Goal: Task Accomplishment & Management: Manage account settings

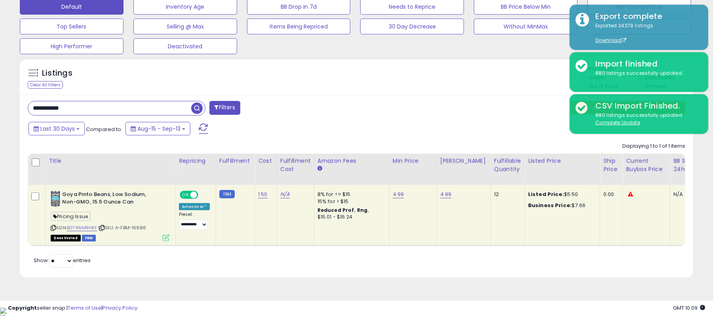
scroll to position [162, 390]
click at [159, 111] on input "**********" at bounding box center [109, 108] width 163 height 14
click at [159, 110] on input "**********" at bounding box center [109, 108] width 163 height 14
type input "*"
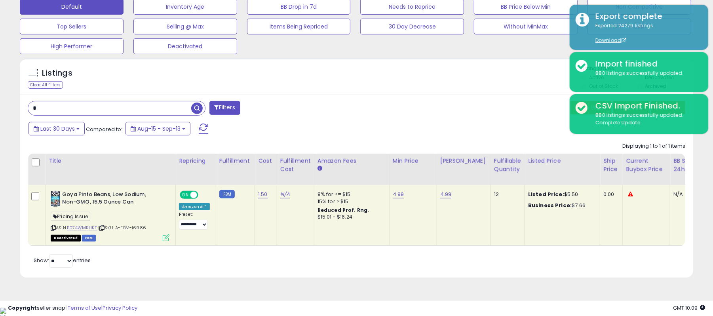
scroll to position [162, 395]
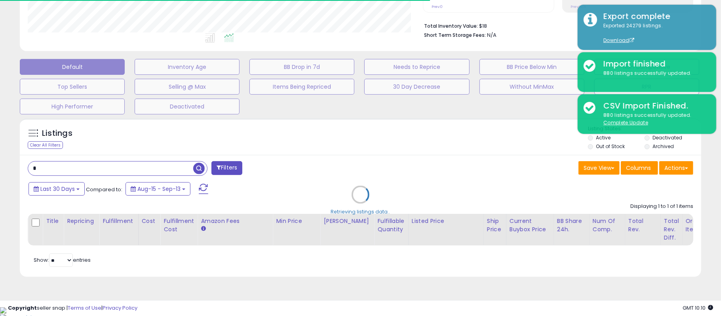
click at [457, 165] on div "Retrieving listings data.." at bounding box center [360, 200] width 693 height 172
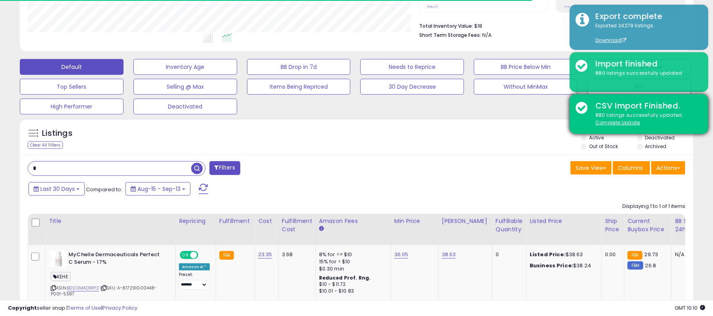
scroll to position [395586, 395358]
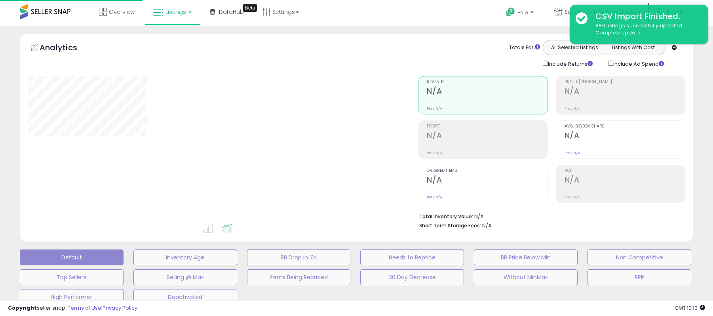
type input "*"
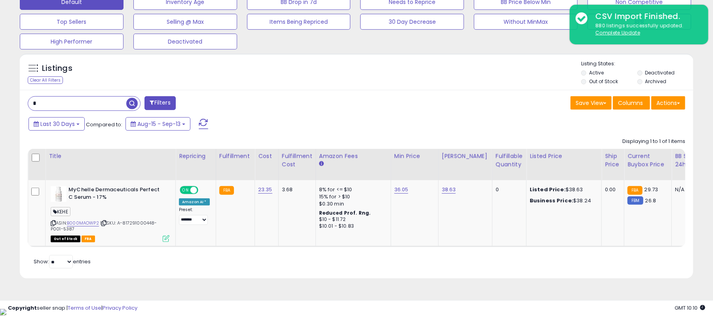
scroll to position [256, 0]
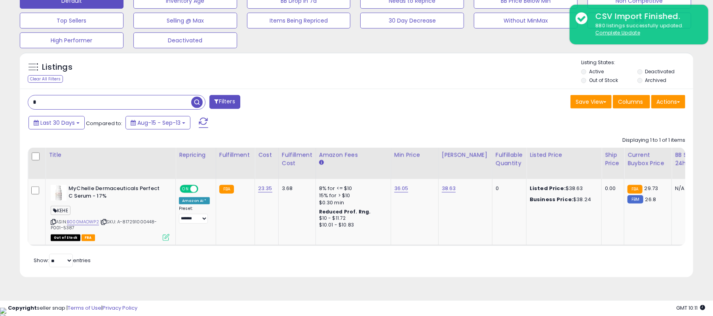
click at [66, 101] on input "*" at bounding box center [109, 102] width 163 height 14
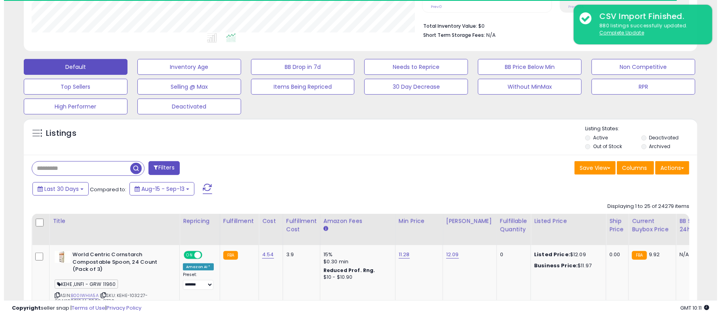
scroll to position [395586, 395358]
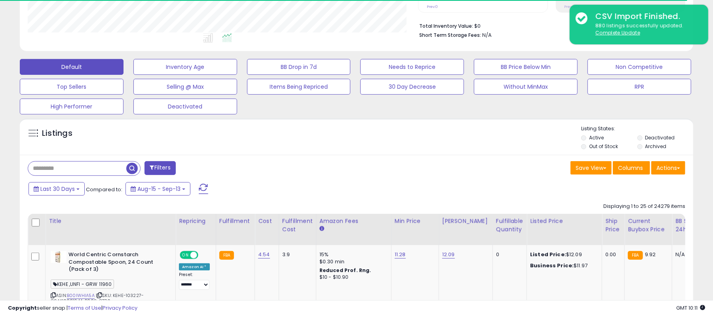
click at [661, 148] on label "Archived" at bounding box center [655, 146] width 21 height 7
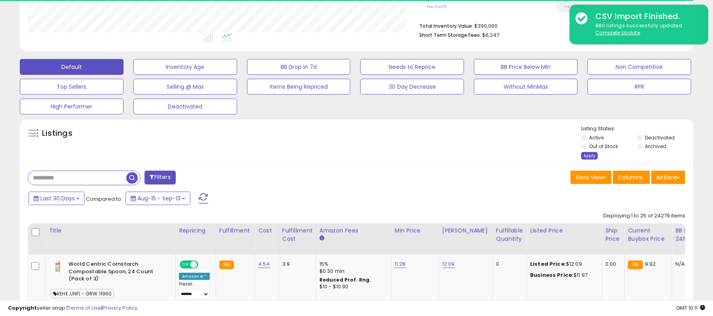
click at [583, 158] on div "Apply" at bounding box center [589, 156] width 17 height 8
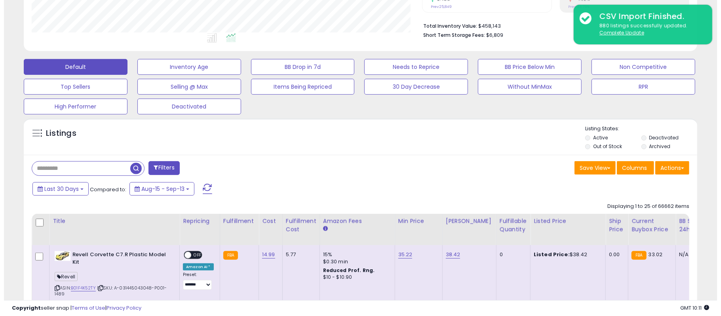
scroll to position [162, 390]
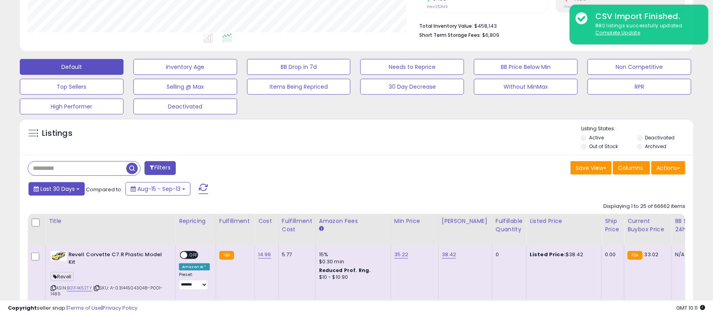
click at [40, 192] on button "Last 30 Days" at bounding box center [56, 188] width 56 height 13
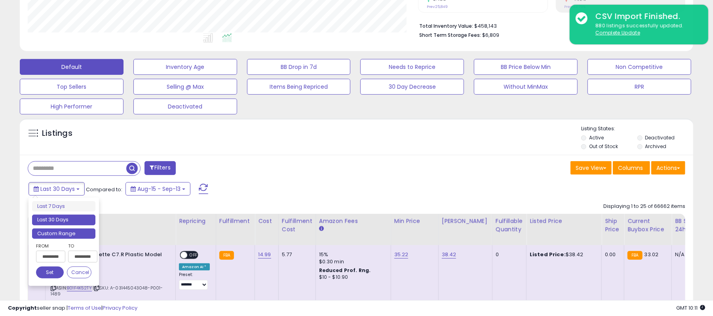
click at [66, 235] on li "Custom Range" at bounding box center [63, 233] width 63 height 11
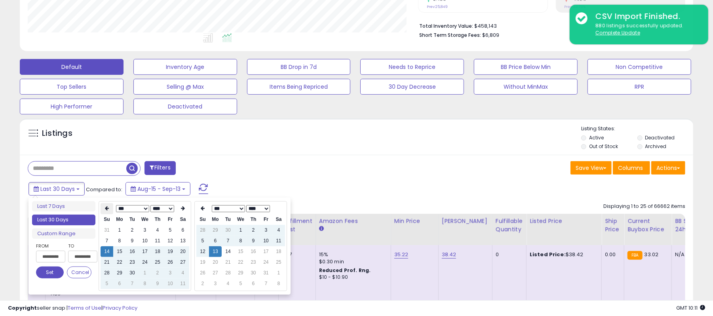
click at [106, 207] on icon at bounding box center [107, 208] width 4 height 5
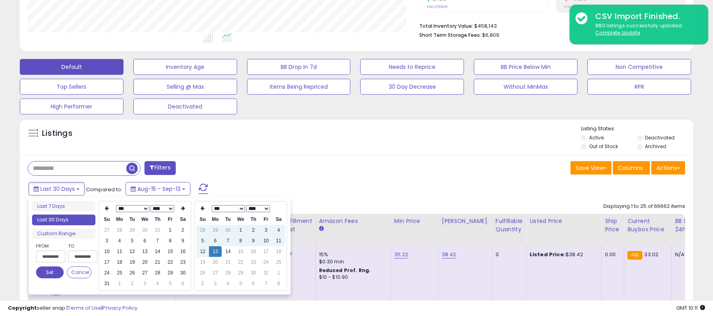
click at [106, 207] on icon at bounding box center [107, 208] width 4 height 5
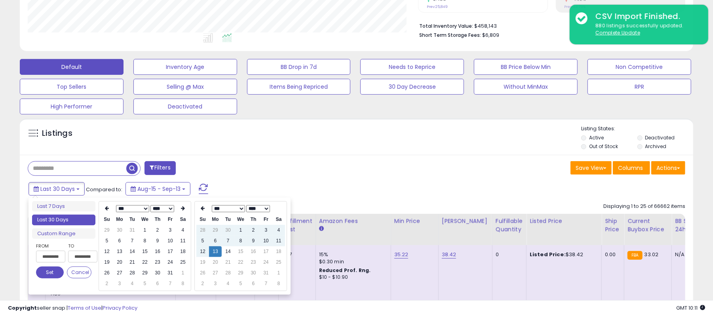
click at [106, 207] on icon at bounding box center [107, 208] width 4 height 5
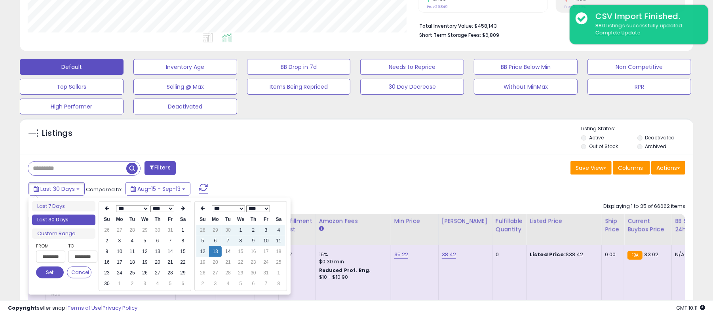
click at [106, 207] on icon at bounding box center [107, 208] width 4 height 5
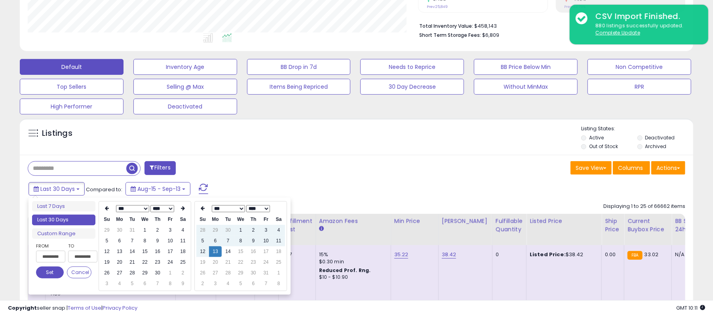
click at [106, 207] on icon at bounding box center [107, 208] width 4 height 5
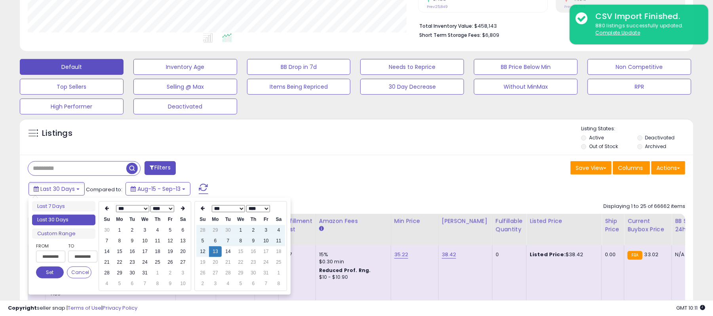
click at [106, 207] on icon at bounding box center [107, 208] width 4 height 5
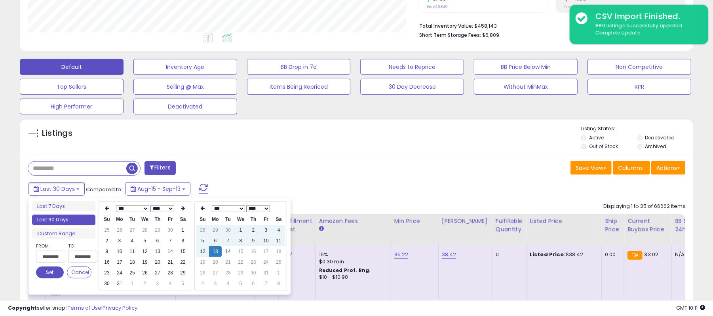
click at [106, 207] on icon at bounding box center [107, 208] width 4 height 5
click at [180, 206] on th at bounding box center [183, 208] width 13 height 11
type input "**********"
click at [184, 230] on td "1" at bounding box center [183, 230] width 13 height 11
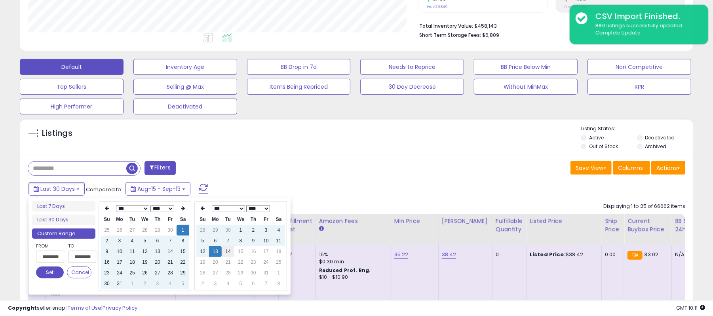
click at [225, 249] on td "14" at bounding box center [228, 251] width 13 height 11
type input "**********"
click at [54, 272] on button "Set" at bounding box center [50, 272] width 28 height 12
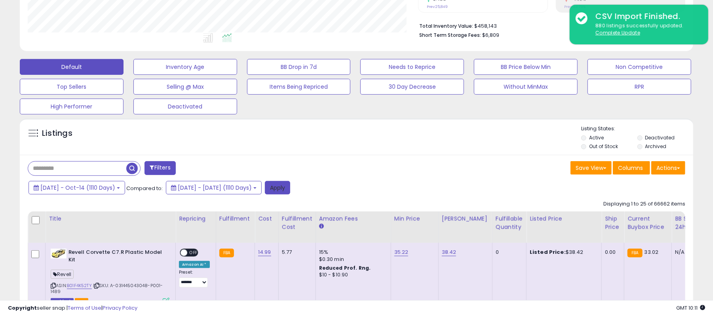
click at [290, 187] on button "Apply" at bounding box center [277, 187] width 25 height 13
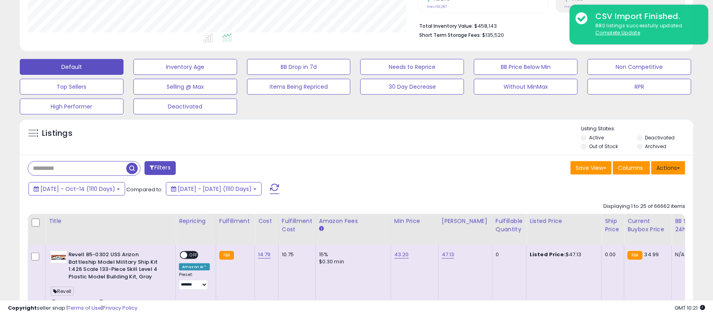
click at [663, 168] on button "Actions" at bounding box center [668, 167] width 34 height 13
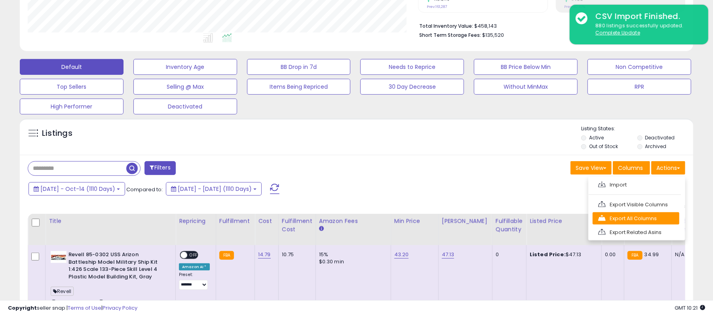
click at [640, 220] on link "Export All Columns" at bounding box center [635, 218] width 87 height 12
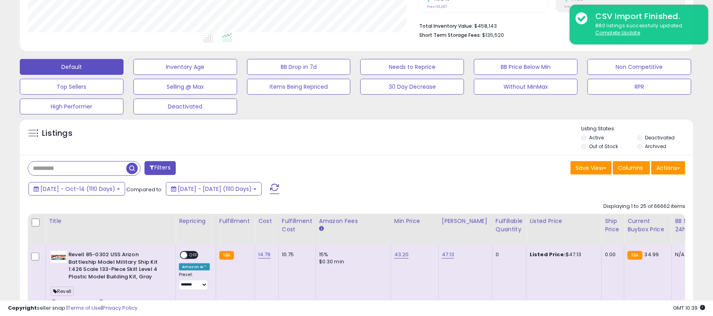
click at [105, 172] on input "text" at bounding box center [77, 168] width 98 height 14
paste input "**********"
type input "**********"
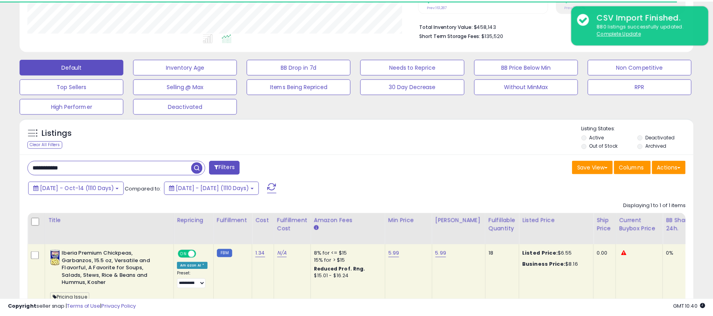
scroll to position [395586, 395358]
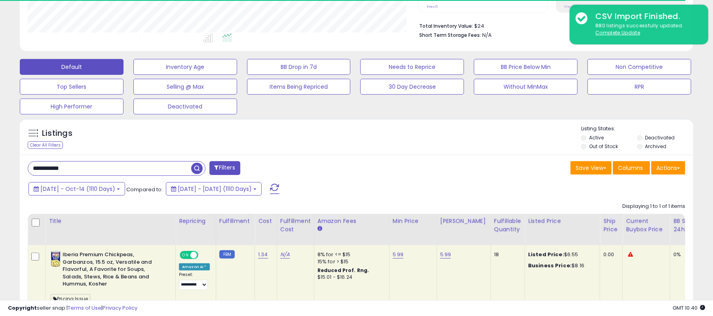
click at [156, 166] on input "**********" at bounding box center [109, 168] width 163 height 14
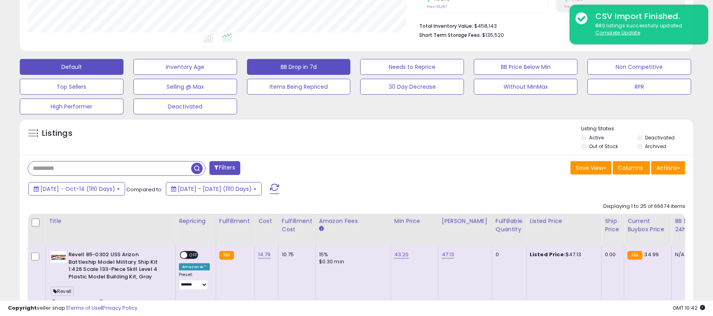
scroll to position [162, 390]
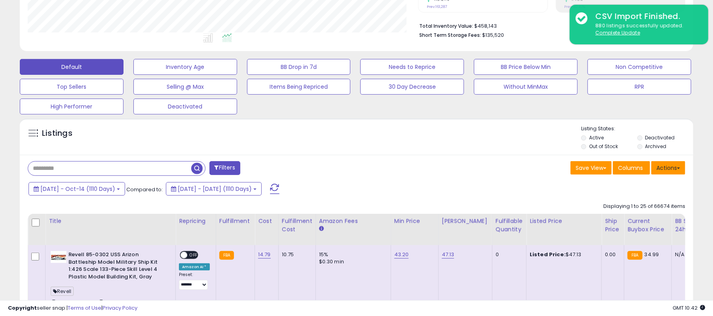
click at [665, 165] on button "Actions" at bounding box center [668, 167] width 34 height 13
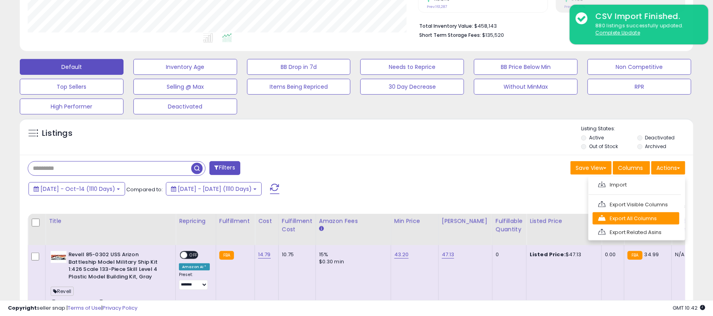
click at [626, 216] on link "Export All Columns" at bounding box center [635, 218] width 87 height 12
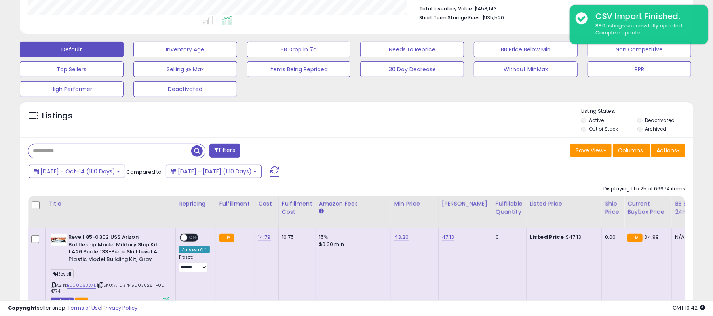
scroll to position [264, 0]
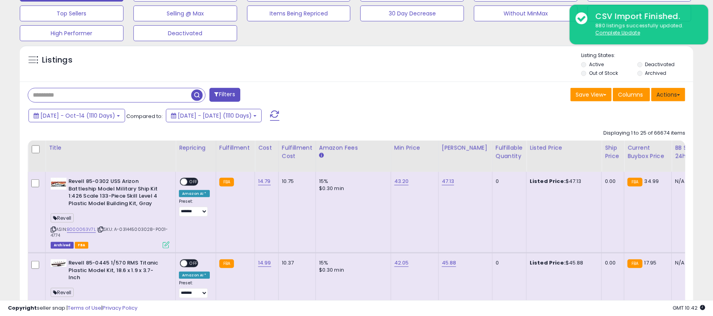
click at [670, 99] on button "Actions" at bounding box center [668, 94] width 34 height 13
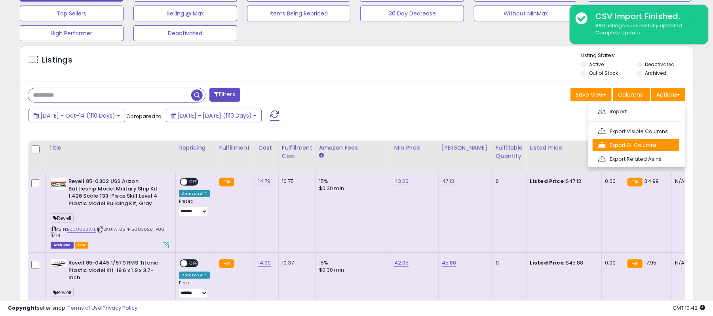
click at [643, 147] on link "Export All Columns" at bounding box center [635, 145] width 87 height 12
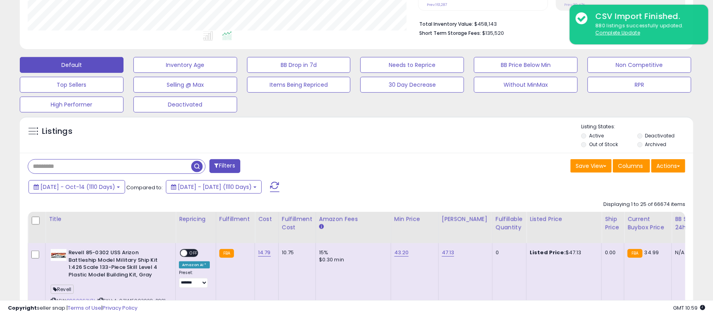
scroll to position [211, 0]
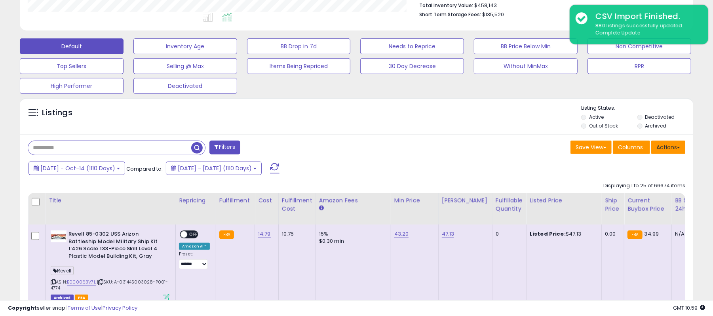
click at [662, 151] on button "Actions" at bounding box center [668, 146] width 34 height 13
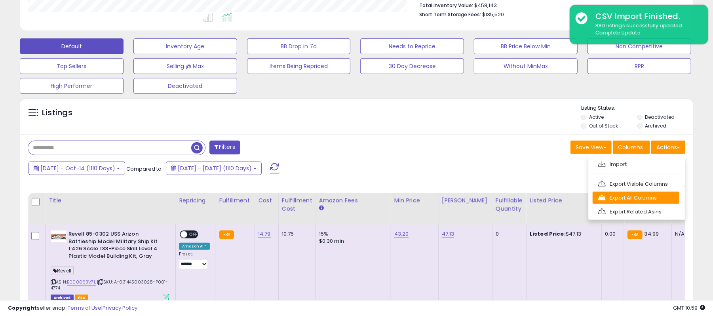
click at [637, 197] on link "Export All Columns" at bounding box center [635, 198] width 87 height 12
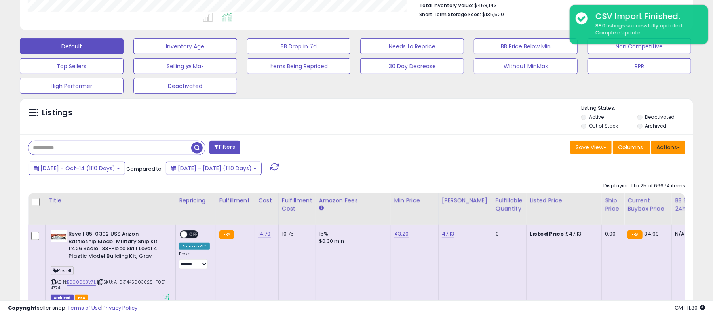
click at [668, 148] on button "Actions" at bounding box center [668, 146] width 34 height 13
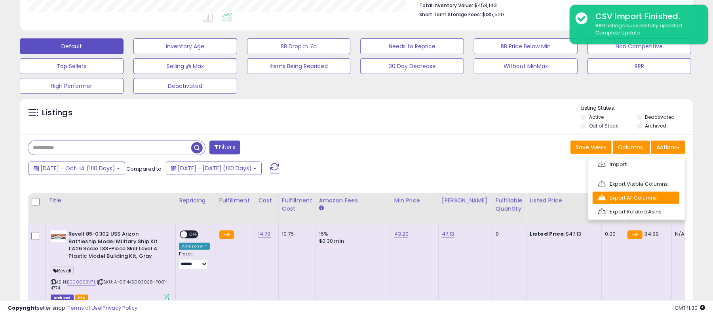
click at [627, 192] on link "Export All Columns" at bounding box center [635, 198] width 87 height 12
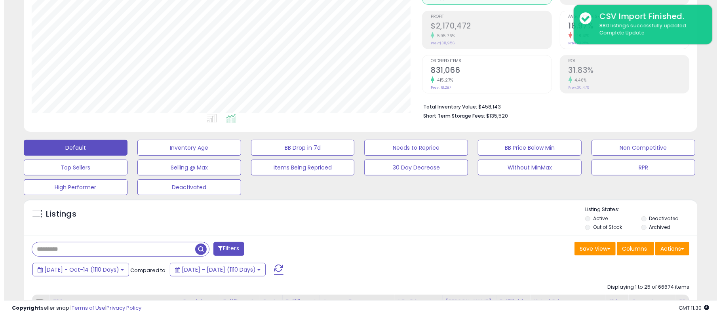
scroll to position [158, 0]
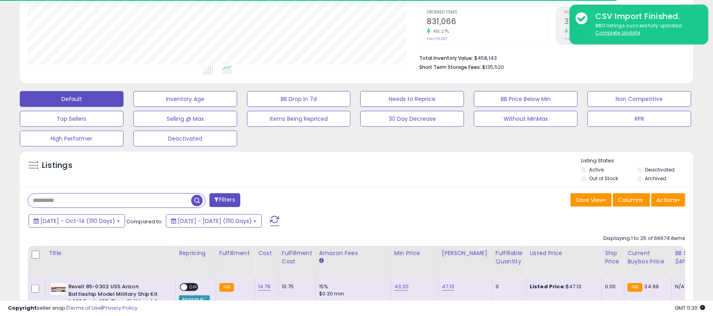
click at [598, 171] on label "Active" at bounding box center [596, 169] width 15 height 7
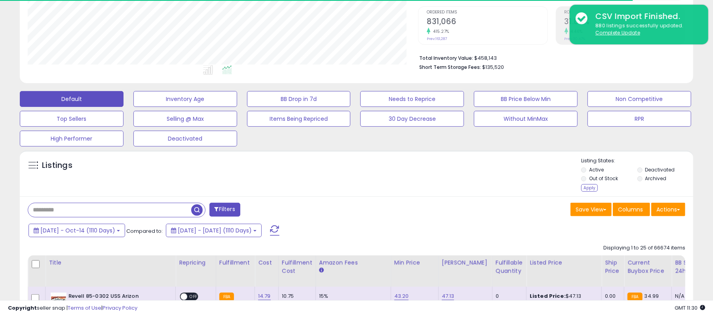
click at [594, 179] on label "Out of Stock" at bounding box center [603, 178] width 29 height 7
click at [648, 170] on label "Deactivated" at bounding box center [660, 169] width 30 height 7
click at [582, 186] on div "Apply" at bounding box center [589, 188] width 17 height 8
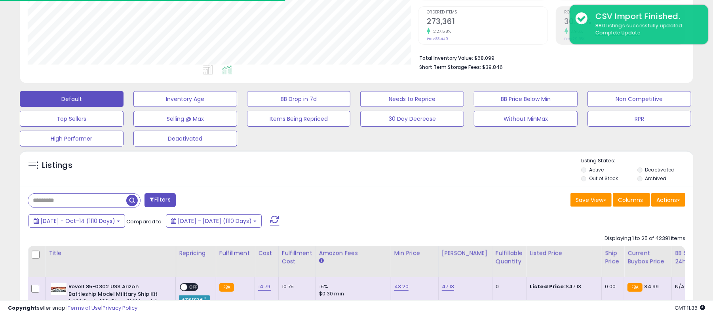
scroll to position [162, 390]
click at [669, 200] on button "Actions" at bounding box center [668, 199] width 34 height 13
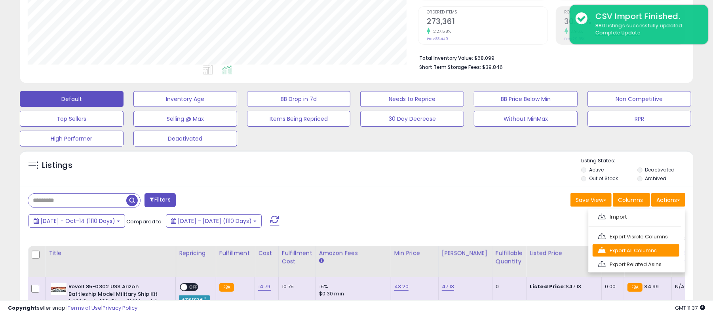
click at [634, 249] on link "Export All Columns" at bounding box center [635, 250] width 87 height 12
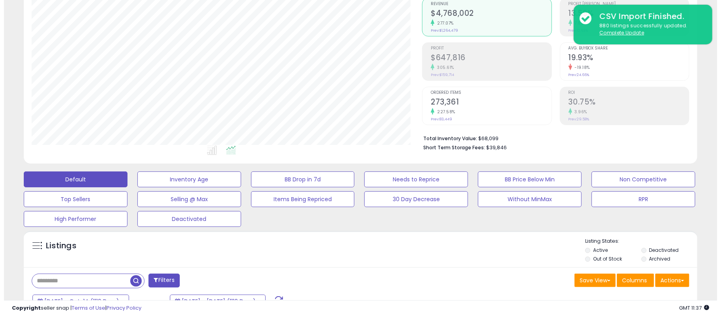
scroll to position [158, 0]
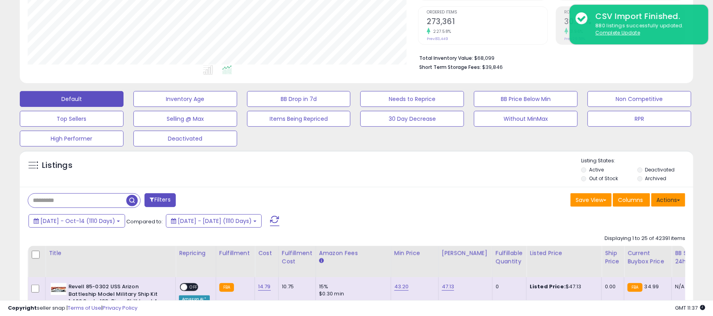
click at [672, 203] on button "Actions" at bounding box center [668, 199] width 34 height 13
click at [637, 251] on link "Export All Columns" at bounding box center [635, 250] width 87 height 12
click at [670, 201] on button "Actions" at bounding box center [668, 199] width 34 height 13
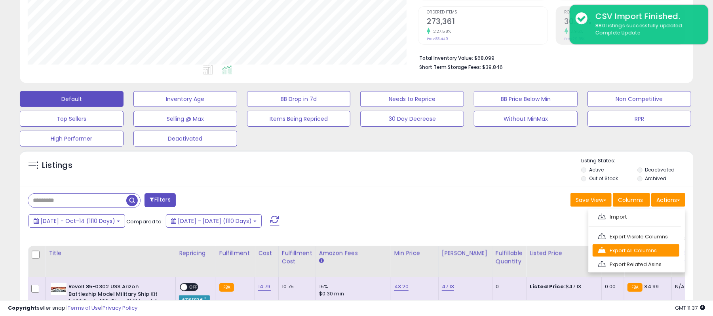
click at [655, 249] on link "Export All Columns" at bounding box center [635, 250] width 87 height 12
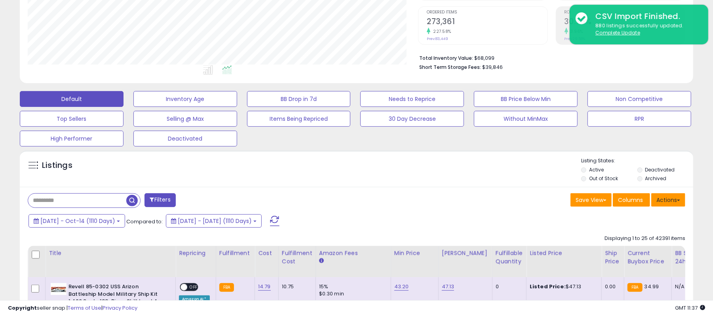
click at [667, 205] on button "Actions" at bounding box center [668, 199] width 34 height 13
click at [646, 251] on link "Export All Columns" at bounding box center [635, 250] width 87 height 12
click at [139, 199] on button "button" at bounding box center [133, 200] width 14 height 12
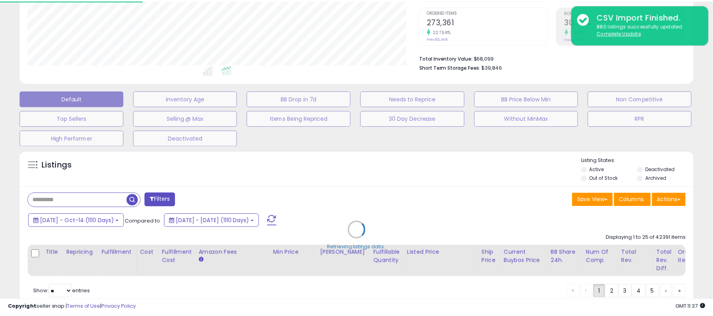
scroll to position [162, 395]
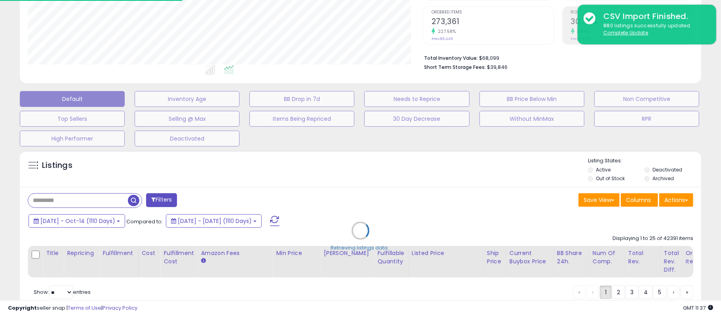
click at [136, 199] on div "Retrieving listings data.." at bounding box center [360, 236] width 693 height 180
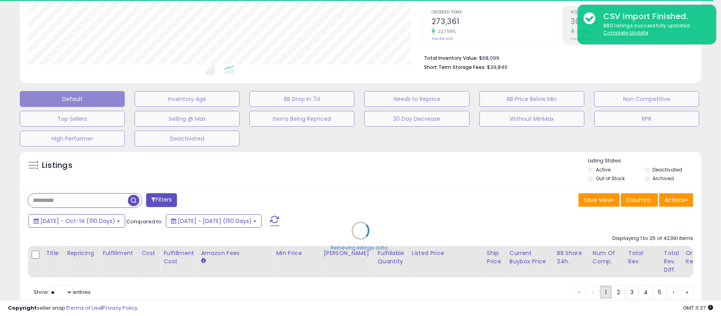
click at [34, 225] on div "Retrieving listings data.." at bounding box center [360, 236] width 693 height 180
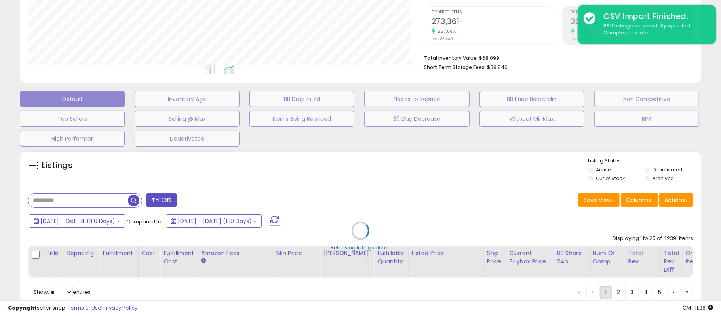
type input "**********"
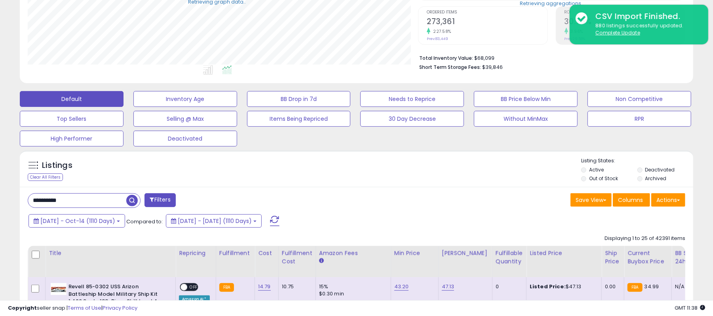
scroll to position [395586, 395358]
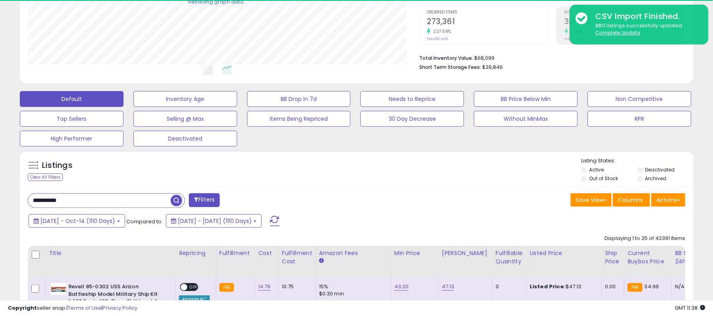
click at [82, 205] on input "**********" at bounding box center [99, 201] width 142 height 14
click at [82, 205] on input "**********" at bounding box center [109, 201] width 163 height 14
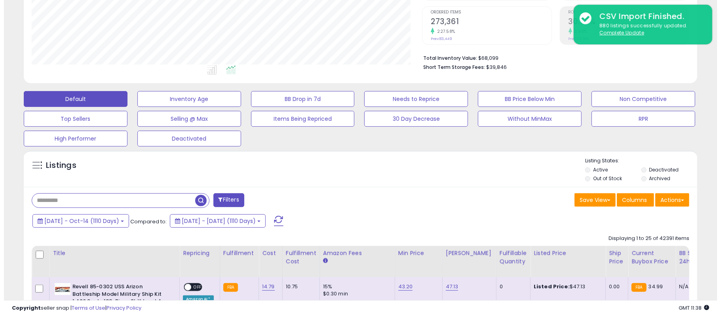
scroll to position [162, 390]
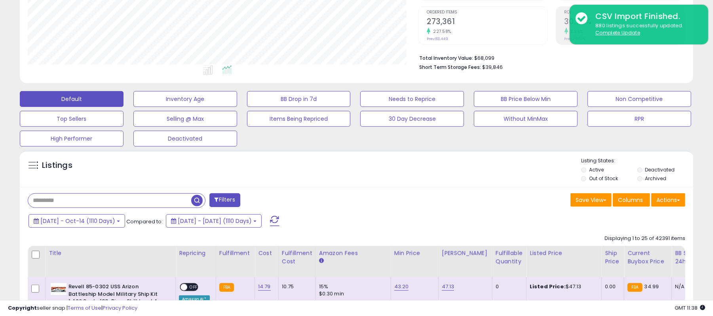
click at [607, 178] on label "Out of Stock" at bounding box center [603, 178] width 29 height 7
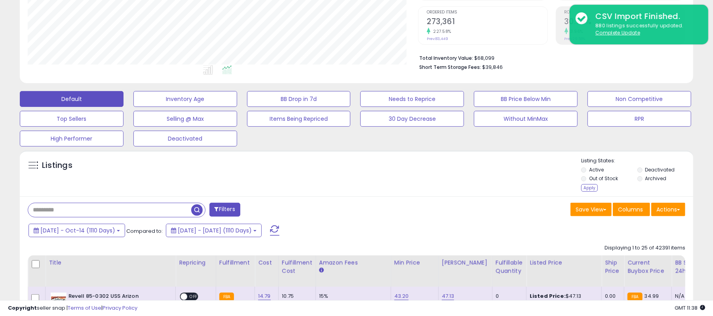
click at [596, 173] on label "Active" at bounding box center [596, 169] width 15 height 7
click at [668, 168] on label "Deactivated" at bounding box center [660, 169] width 30 height 7
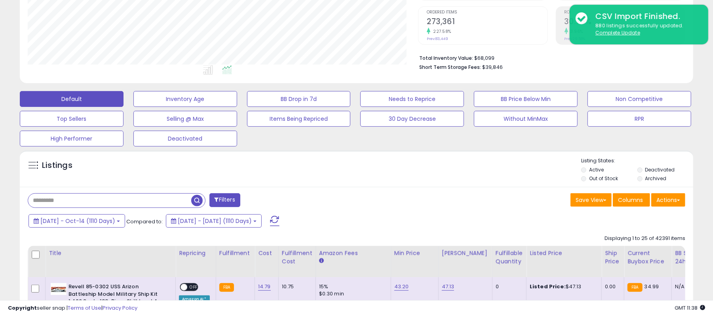
click at [651, 180] on label "Archived" at bounding box center [655, 178] width 21 height 7
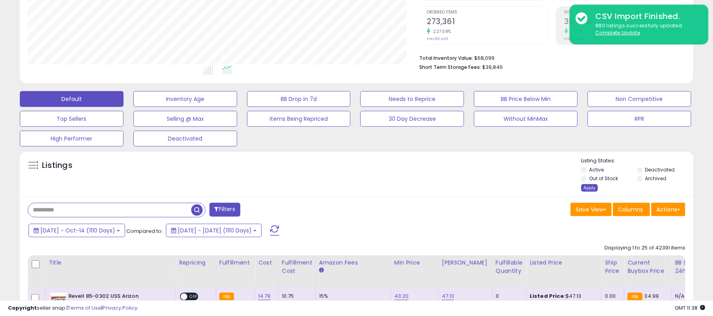
click at [589, 189] on div "Apply" at bounding box center [589, 188] width 17 height 8
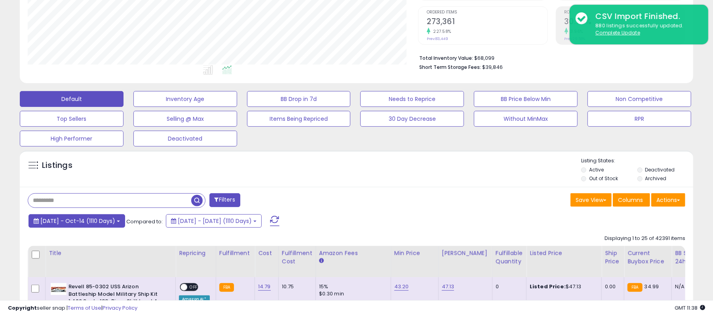
click at [92, 216] on button "2022-Oct-01 - Oct-14 (1110 Days)" at bounding box center [76, 220] width 97 height 13
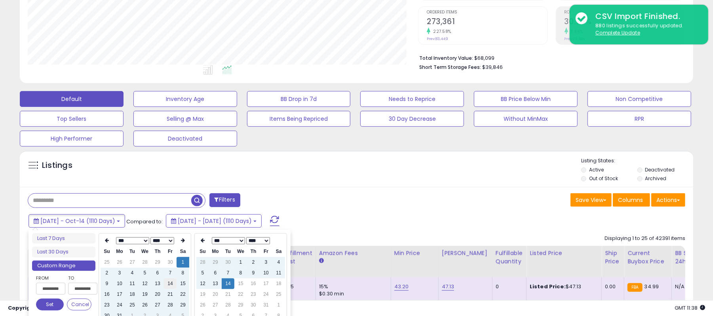
click at [170, 282] on td "14" at bounding box center [170, 283] width 13 height 11
type input "**********"
click at [40, 303] on button "Set" at bounding box center [50, 304] width 28 height 12
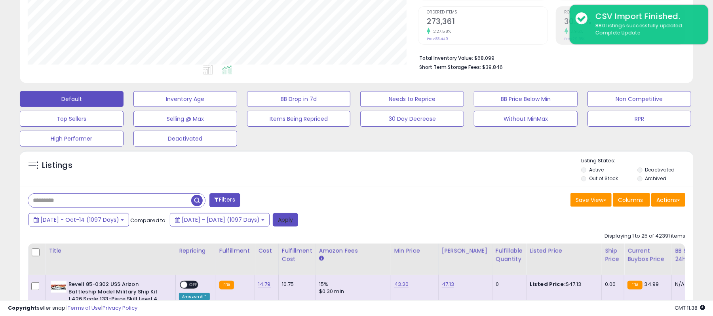
click at [298, 224] on button "Apply" at bounding box center [285, 219] width 25 height 13
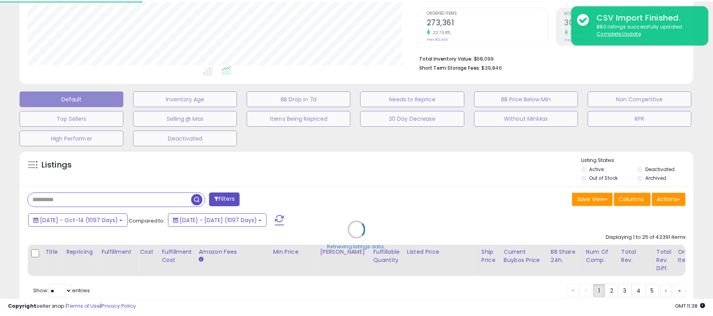
scroll to position [162, 395]
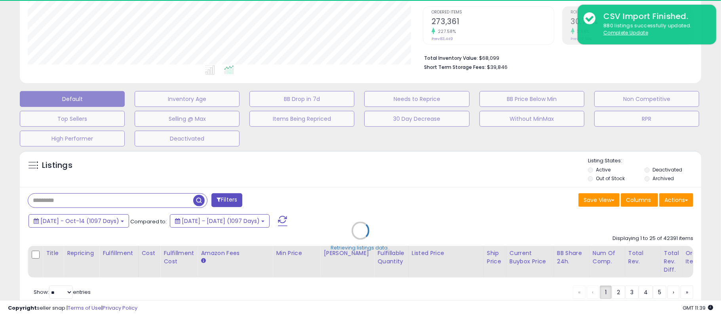
type input "**********"
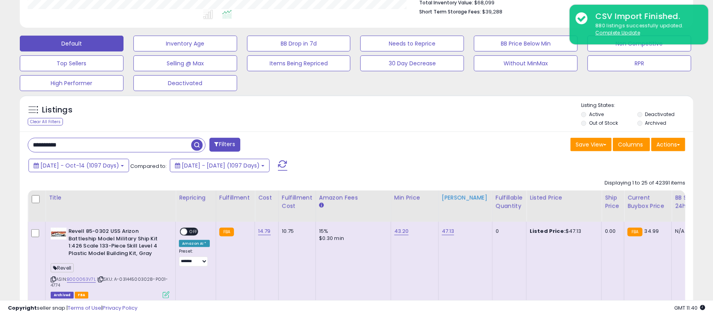
scroll to position [264, 0]
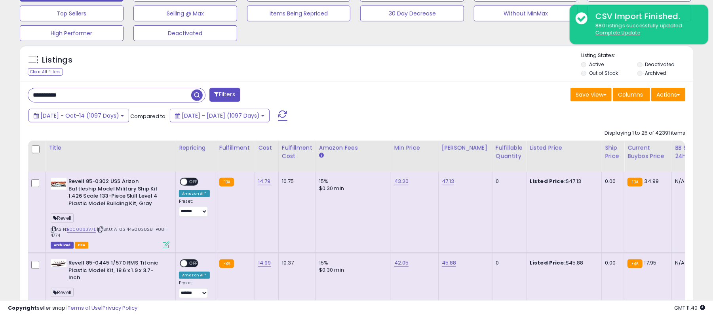
click at [169, 102] on input "**********" at bounding box center [109, 95] width 163 height 14
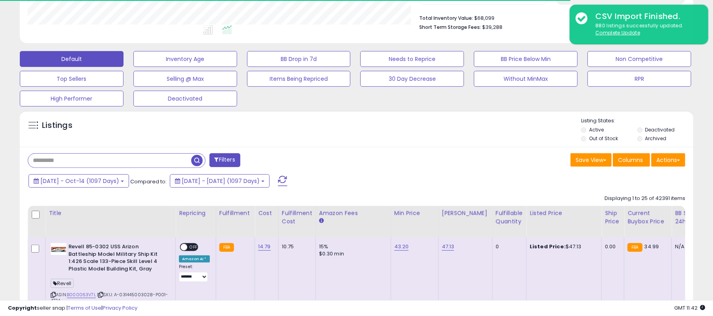
scroll to position [162, 390]
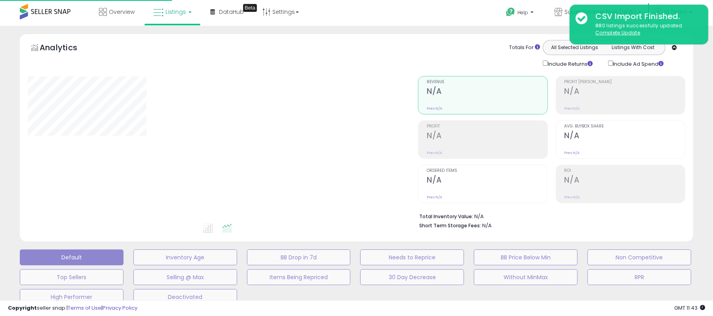
scroll to position [198, 0]
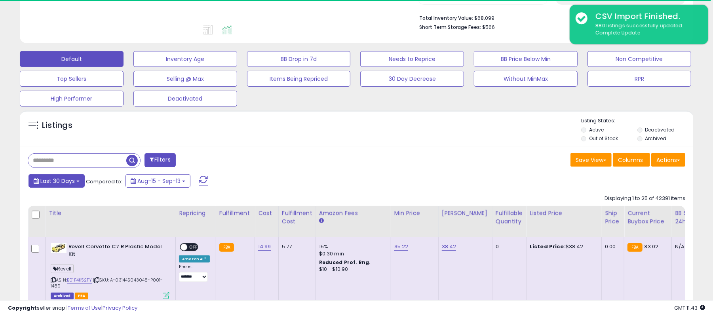
click at [46, 186] on button "Last 30 Days" at bounding box center [56, 180] width 56 height 13
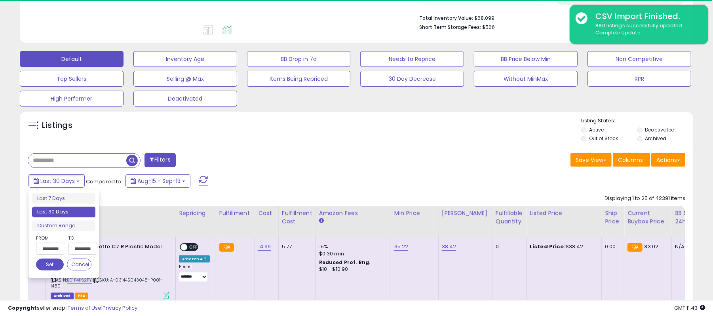
click at [57, 251] on input "**********" at bounding box center [50, 249] width 29 height 12
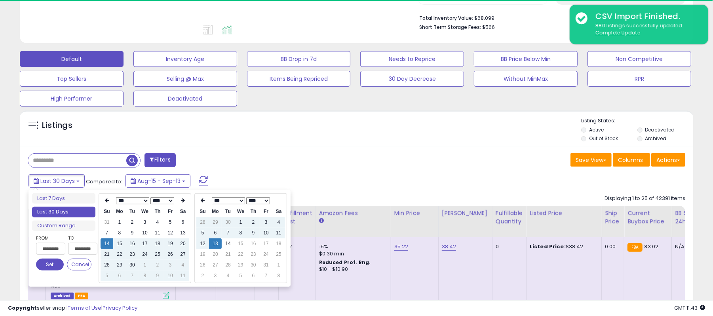
click at [165, 201] on select "**** **** **** **** **** **** **** **** **** **** **** **** **** **** **** ****…" at bounding box center [162, 200] width 24 height 7
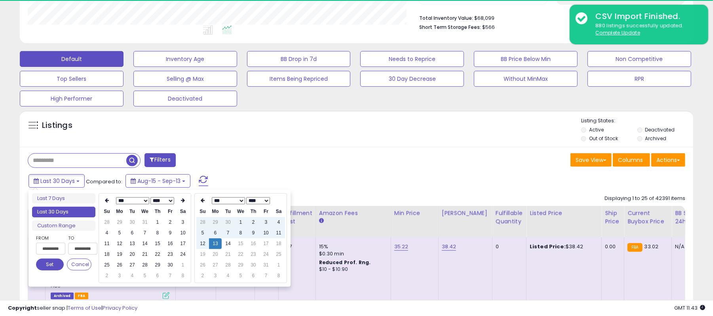
click at [129, 199] on select "*** *** *** *** *** *** *** *** *** *** *** ***" at bounding box center [132, 200] width 33 height 7
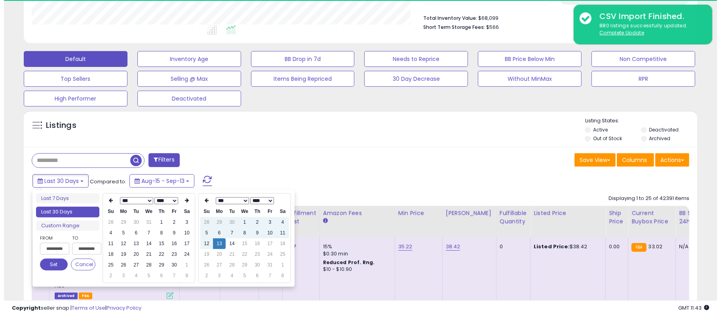
scroll to position [162, 390]
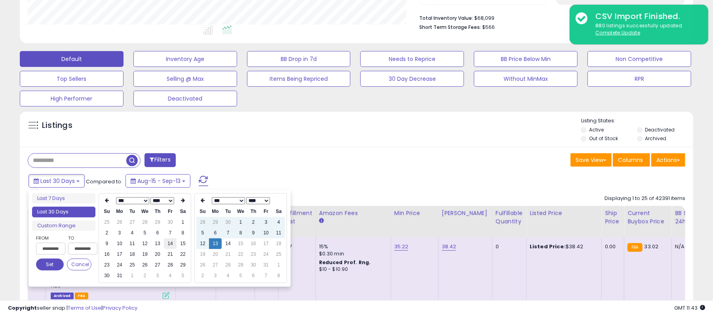
click at [168, 244] on td "14" at bounding box center [170, 243] width 13 height 11
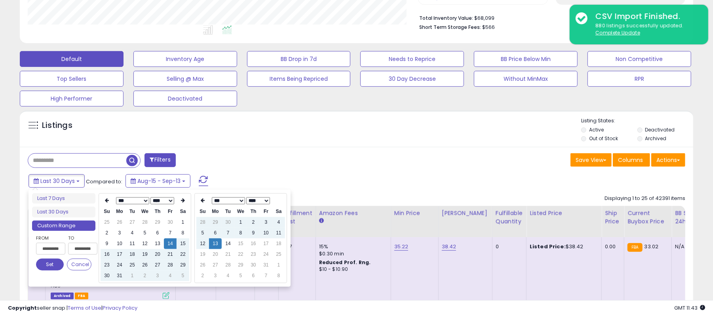
type input "**********"
click at [228, 245] on td "14" at bounding box center [228, 243] width 13 height 11
type input "**********"
click at [49, 260] on button "Set" at bounding box center [50, 264] width 28 height 12
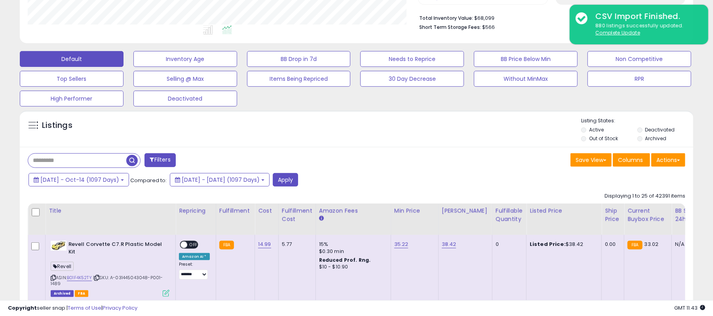
click at [311, 175] on div "2022-Oct-14 - Oct-14 (1097 Days) Compared to: 2019-Oct-13 - 2022-Oct-13 (1097 D…" at bounding box center [273, 180] width 493 height 15
click at [298, 177] on button "Apply" at bounding box center [285, 179] width 25 height 13
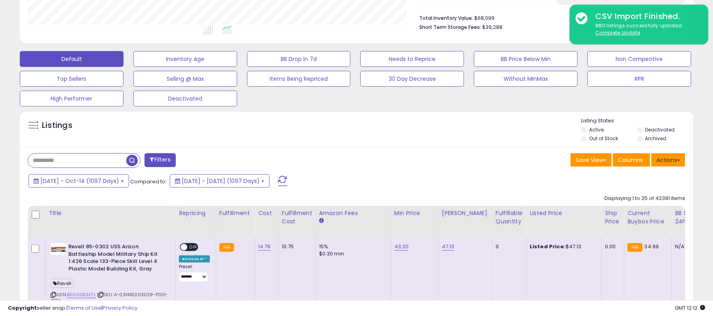
click at [662, 159] on button "Actions" at bounding box center [668, 159] width 34 height 13
click at [606, 141] on label "Out of Stock" at bounding box center [603, 138] width 29 height 7
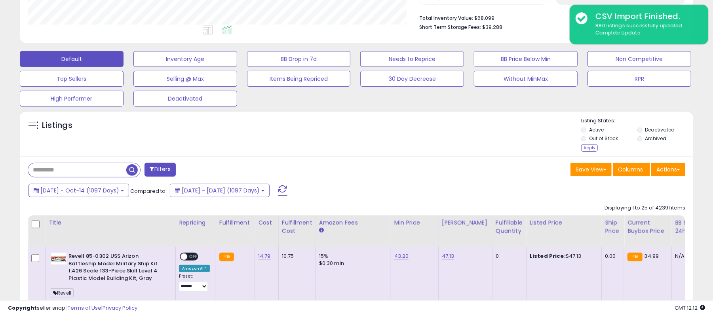
click at [602, 129] on label "Active" at bounding box center [596, 129] width 15 height 7
click at [650, 135] on li "Deactivated" at bounding box center [664, 130] width 55 height 9
click at [655, 131] on label "Deactivated" at bounding box center [660, 129] width 30 height 7
click at [593, 150] on div "Apply" at bounding box center [589, 148] width 17 height 8
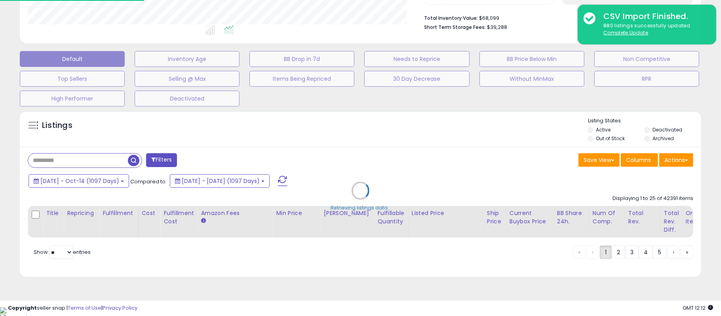
scroll to position [162, 395]
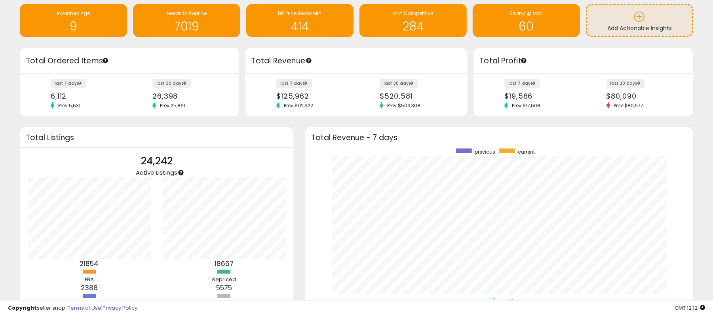
scroll to position [89, 0]
